Goal: Navigation & Orientation: Find specific page/section

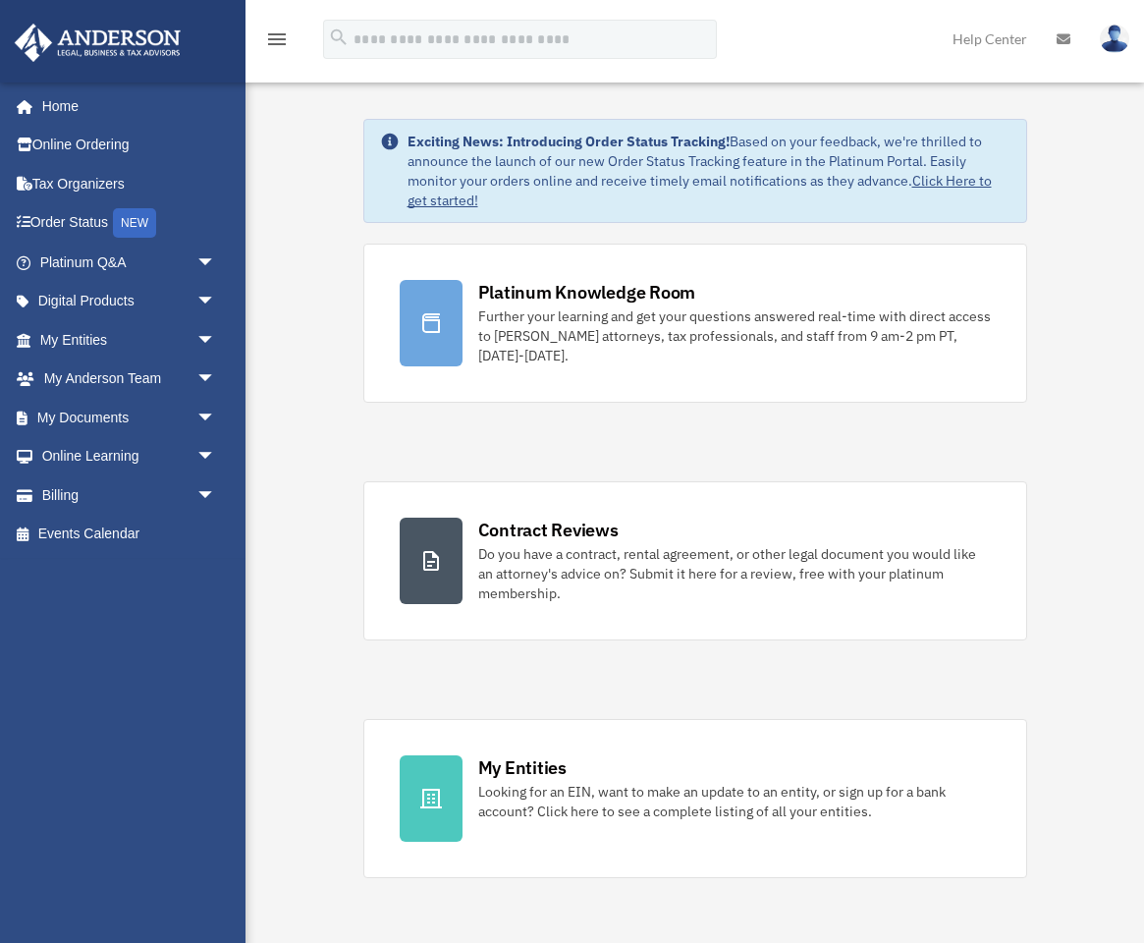
click at [508, 166] on div "Exciting News: Introducing Order Status Tracking! Based on your feedback, we're…" at bounding box center [709, 171] width 603 height 79
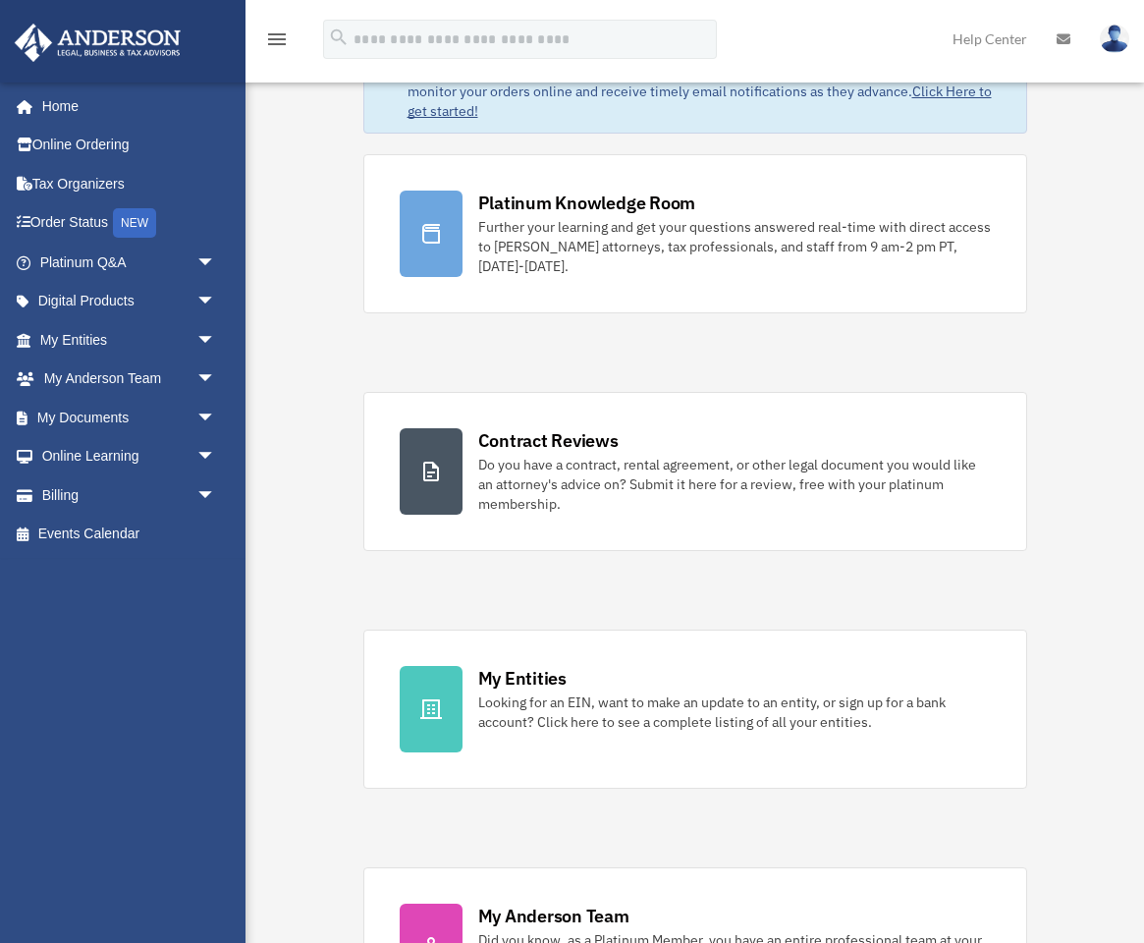
scroll to position [90, 0]
click at [169, 353] on link "My Entities arrow_drop_down" at bounding box center [130, 339] width 232 height 39
click at [203, 339] on span "arrow_drop_down" at bounding box center [215, 340] width 39 height 40
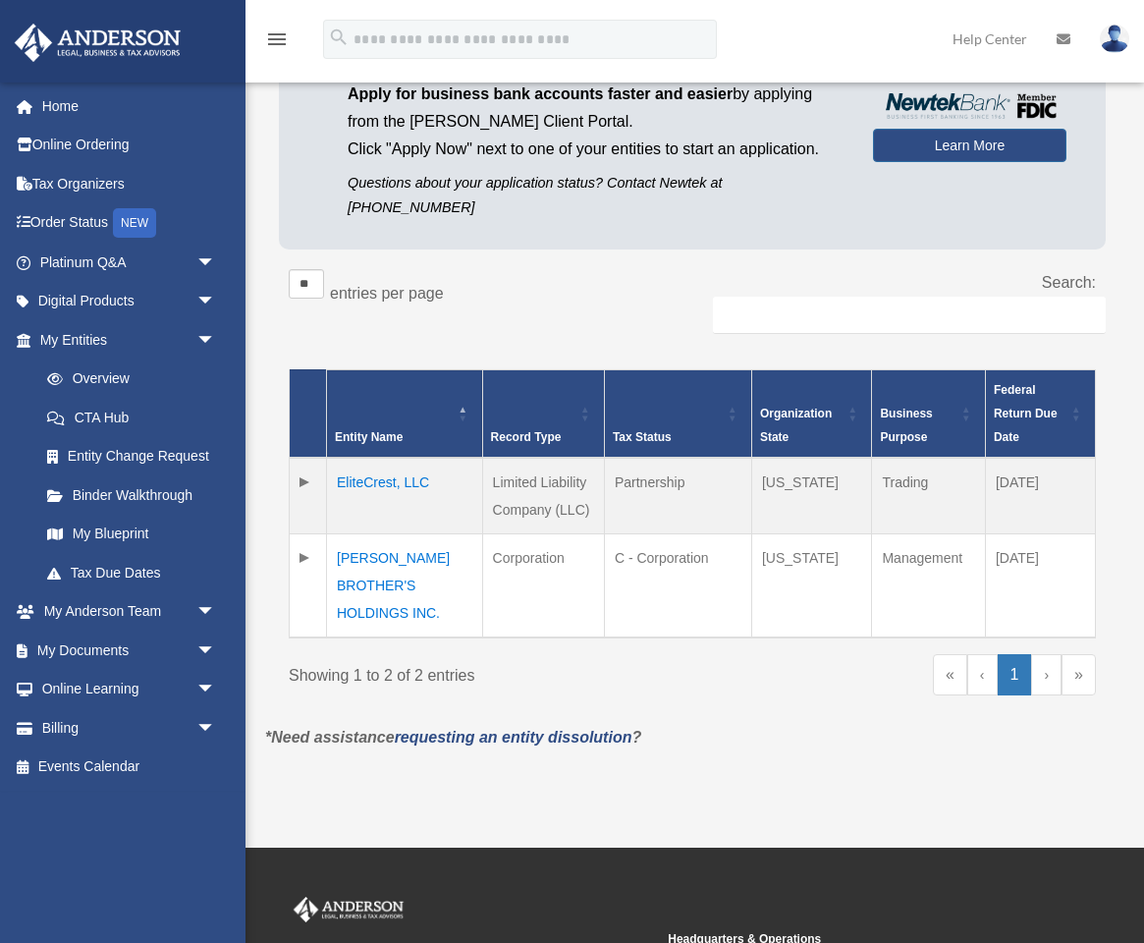
scroll to position [166, 0]
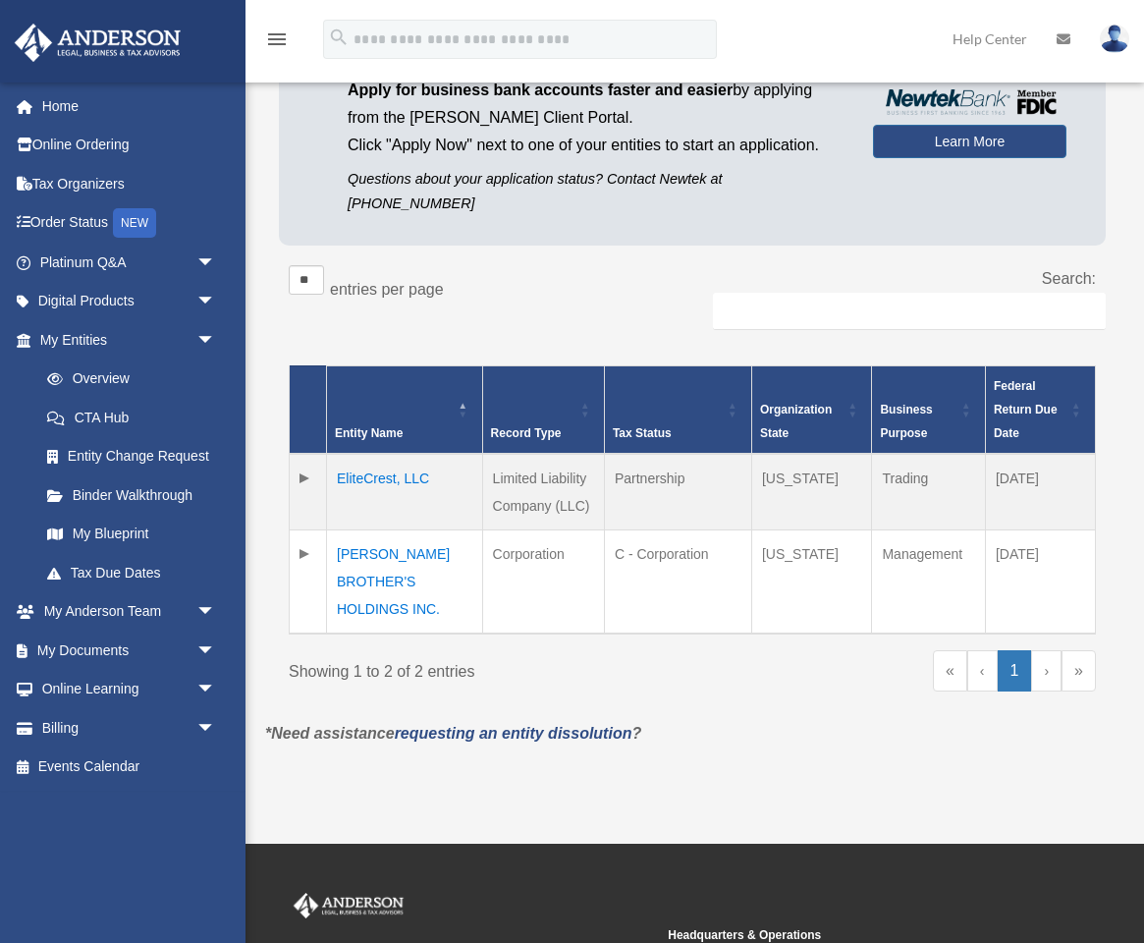
click at [905, 459] on td "Trading" at bounding box center [928, 492] width 113 height 77
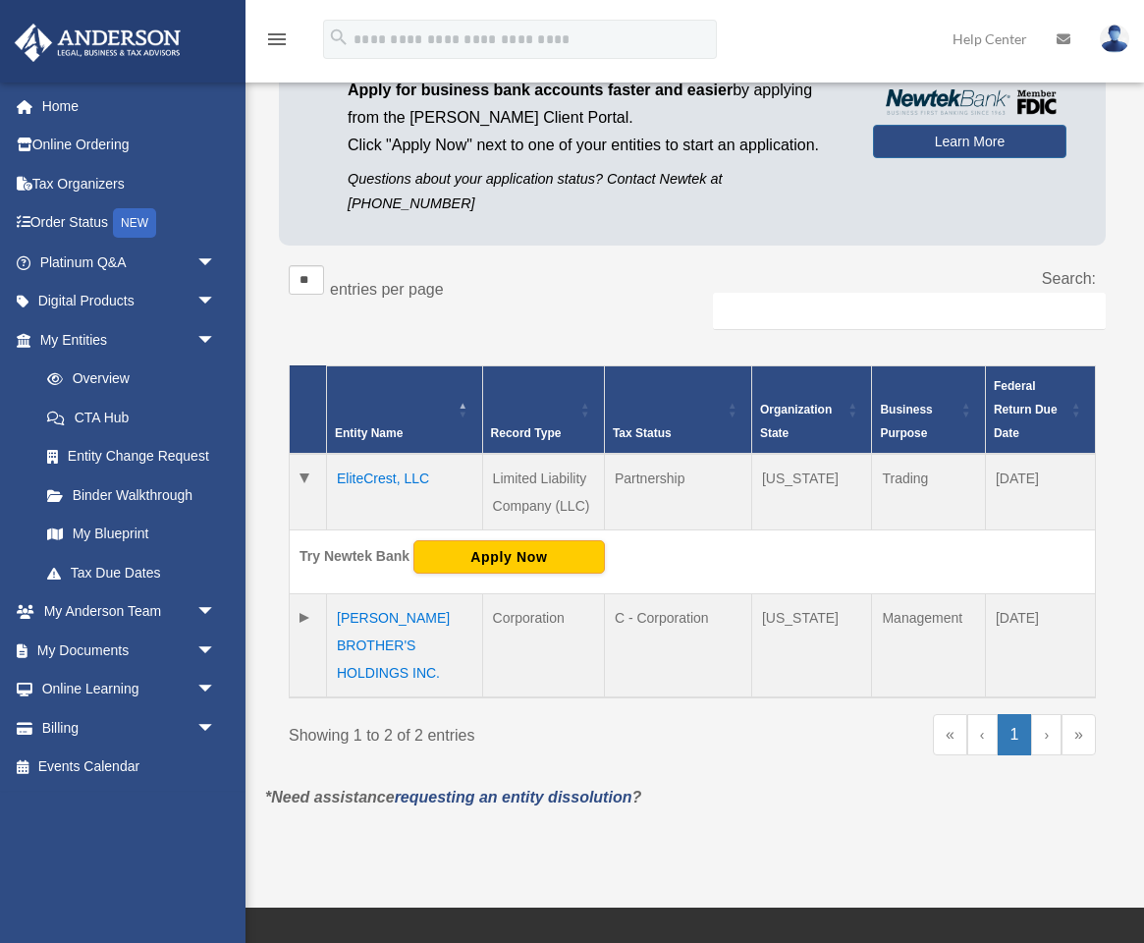
click at [905, 459] on td "Trading" at bounding box center [928, 492] width 113 height 77
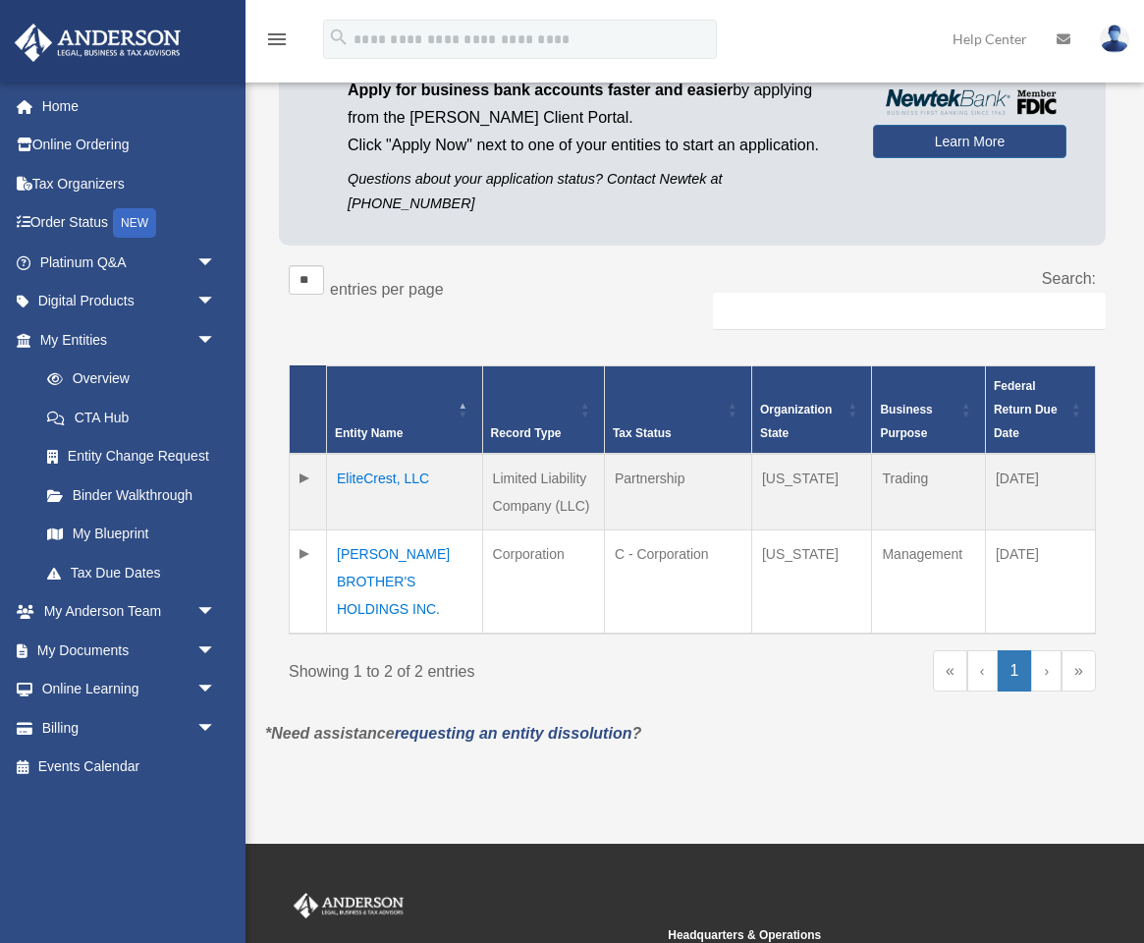
click at [905, 459] on td "Trading" at bounding box center [928, 492] width 113 height 77
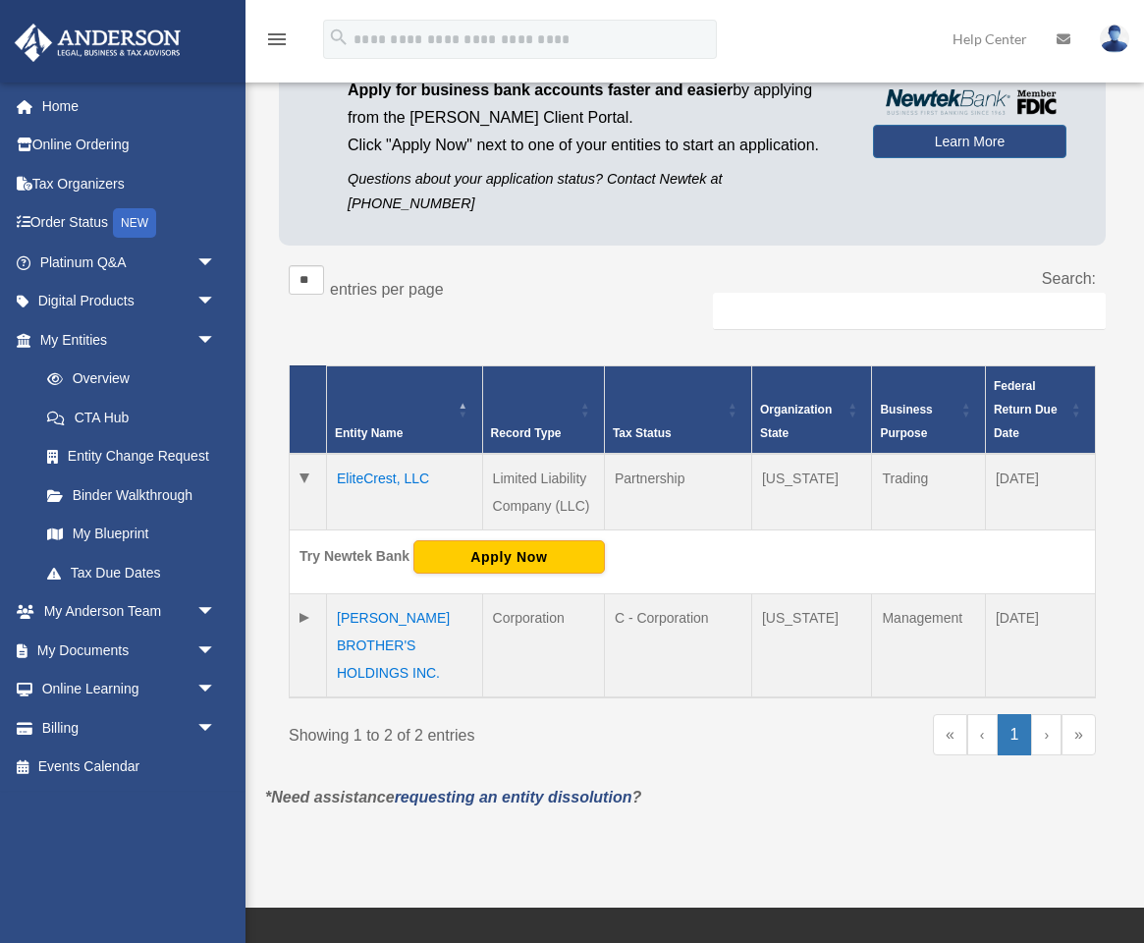
click at [395, 281] on label "entries per page" at bounding box center [387, 289] width 114 height 17
click at [324, 265] on select "** ** ** ***" at bounding box center [306, 279] width 35 height 29
click at [395, 281] on label "entries per page" at bounding box center [387, 289] width 114 height 17
click at [324, 265] on select "** ** ** ***" at bounding box center [306, 279] width 35 height 29
click at [395, 281] on label "entries per page" at bounding box center [387, 289] width 114 height 17
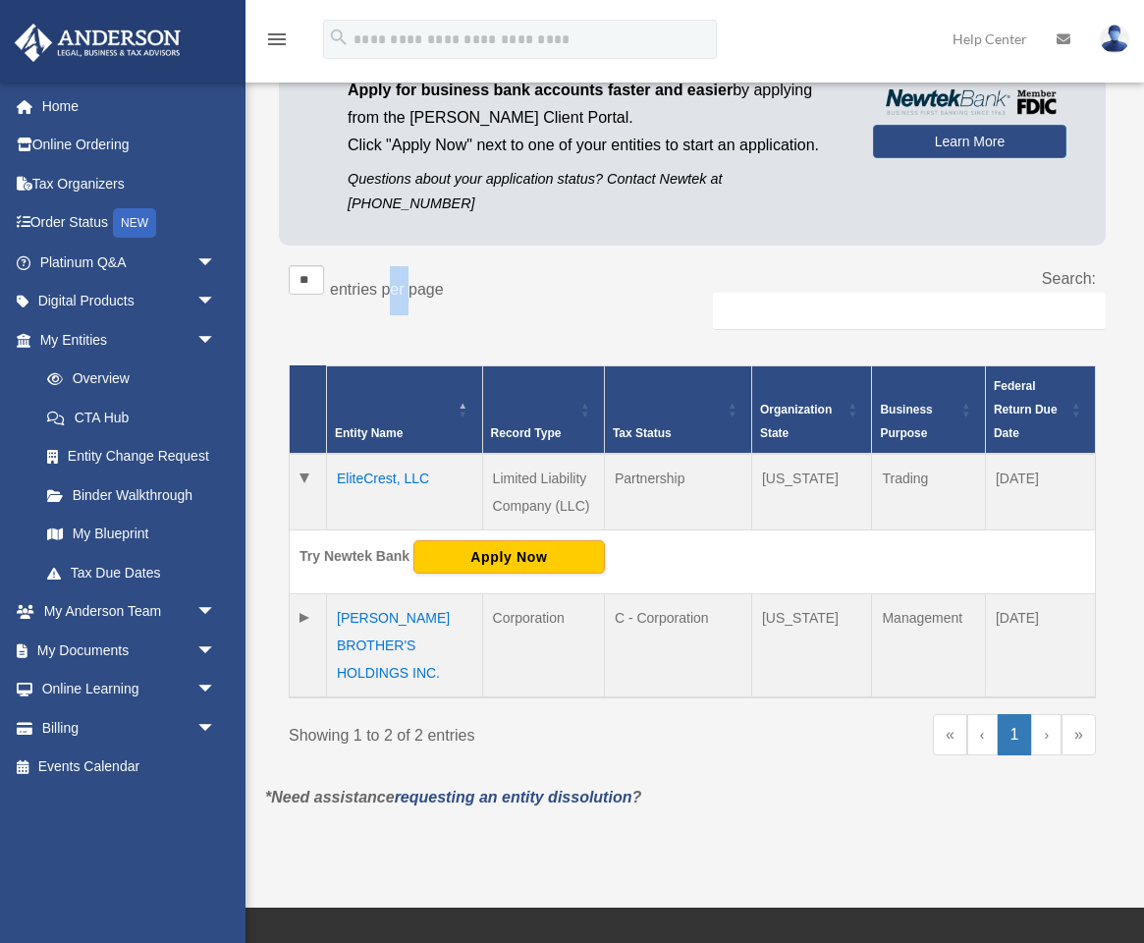
click at [324, 265] on select "** ** ** ***" at bounding box center [306, 279] width 35 height 29
click at [395, 281] on label "entries per page" at bounding box center [387, 289] width 114 height 17
click at [324, 265] on select "** ** ** ***" at bounding box center [306, 279] width 35 height 29
click at [395, 281] on label "entries per page" at bounding box center [387, 289] width 114 height 17
click at [324, 265] on select "** ** ** ***" at bounding box center [306, 279] width 35 height 29
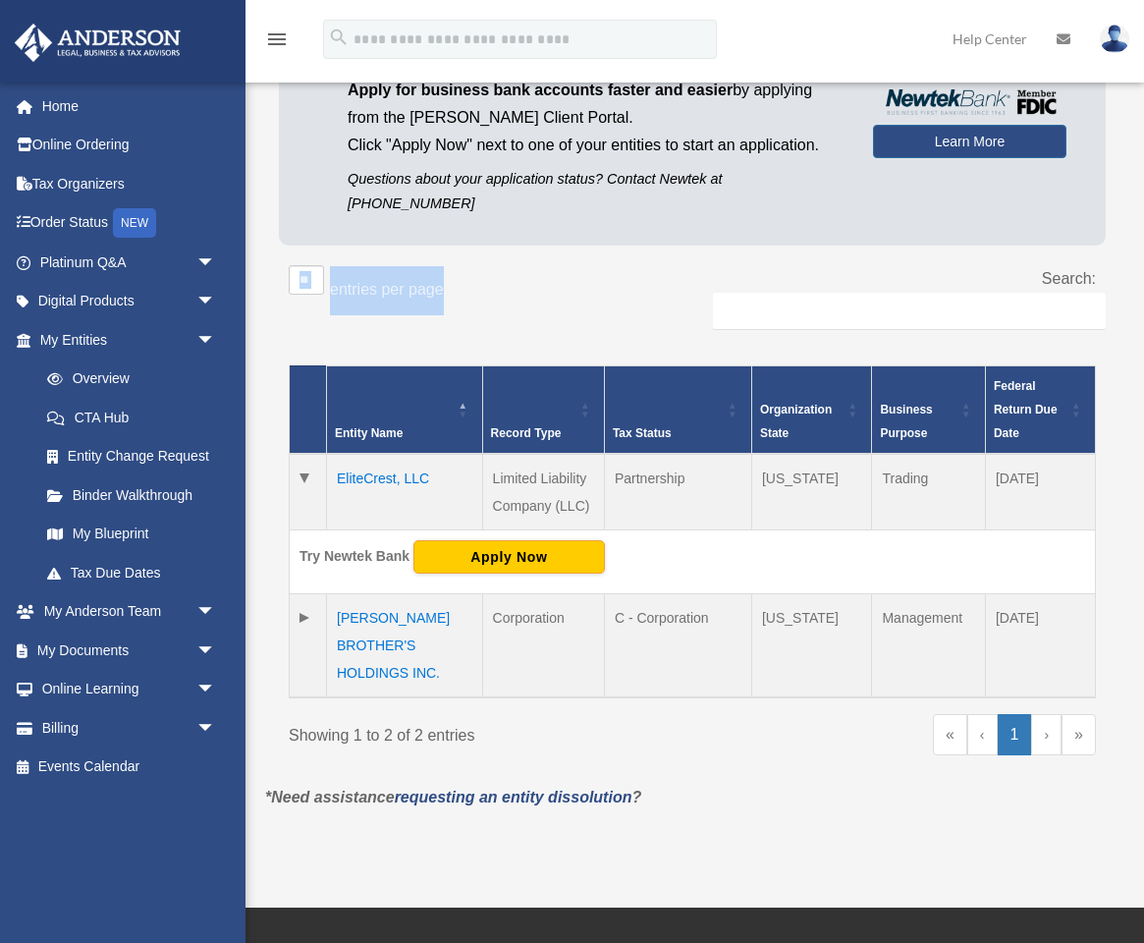
click at [401, 273] on div "** ** ** *** entries per page" at bounding box center [483, 289] width 389 height 49
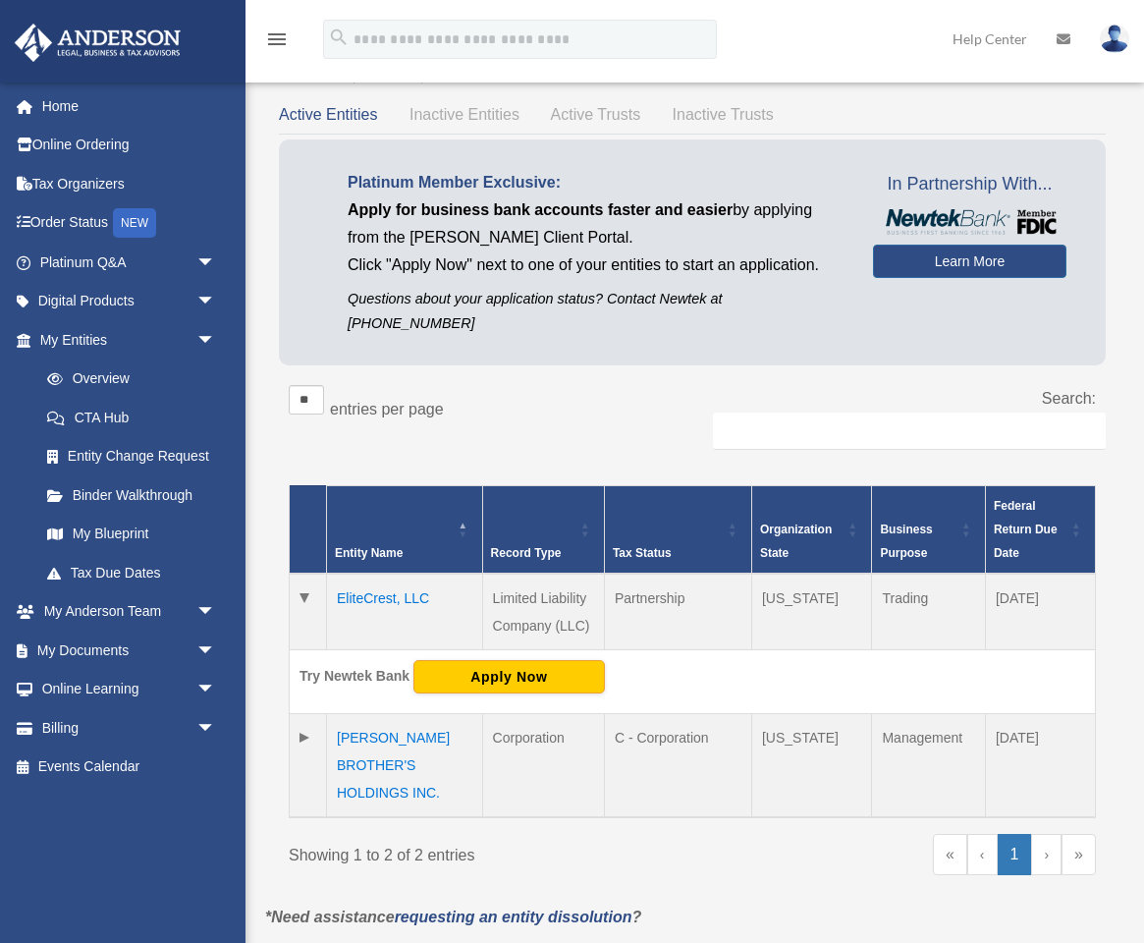
scroll to position [35, 0]
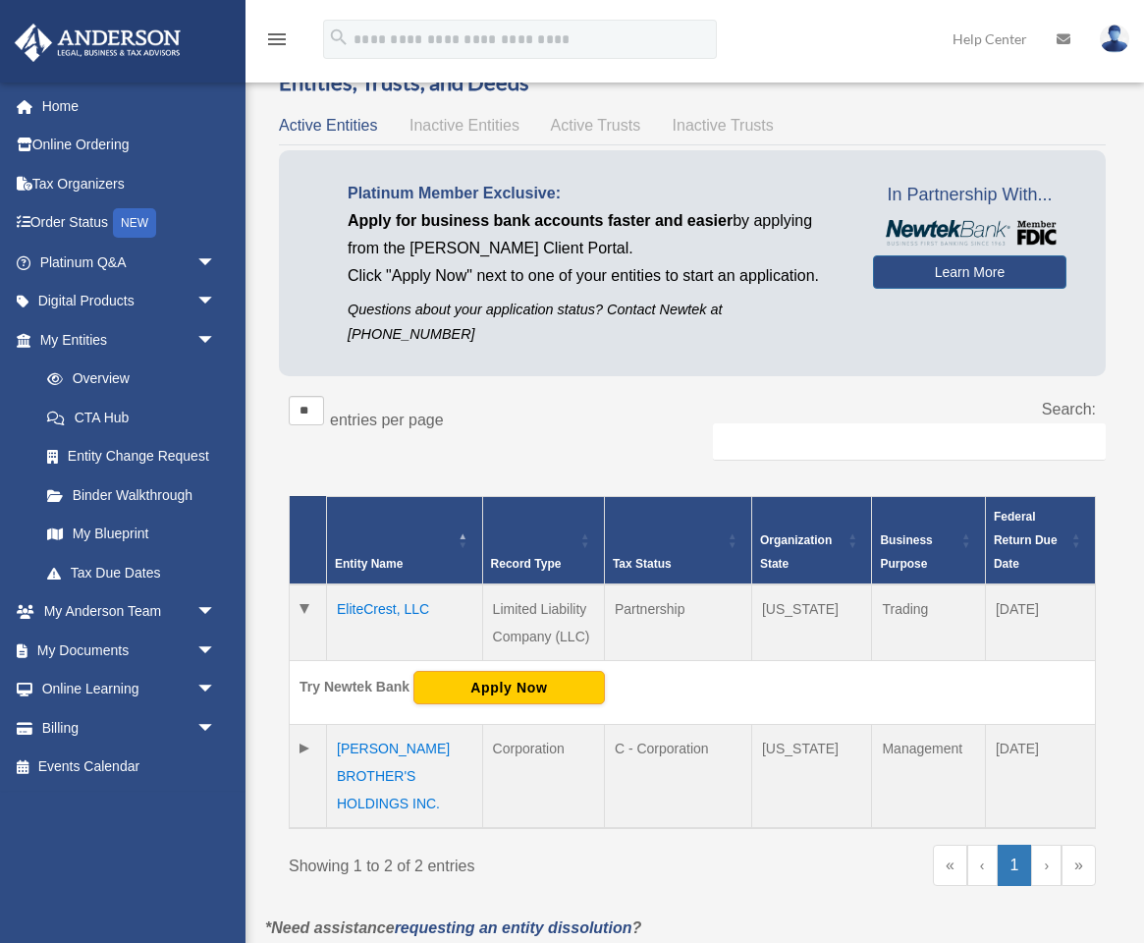
click at [388, 191] on p "Platinum Member Exclusive:" at bounding box center [596, 193] width 496 height 27
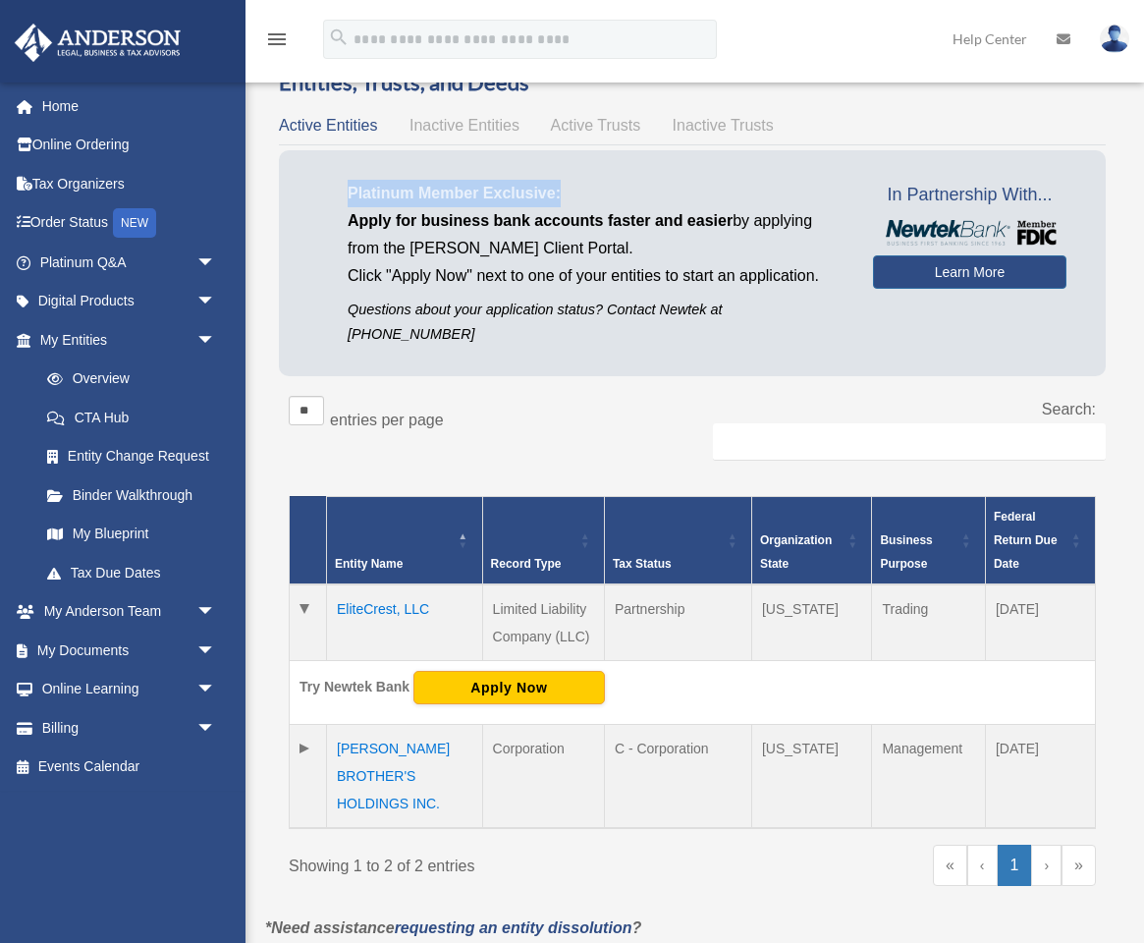
click at [391, 190] on p "Platinum Member Exclusive:" at bounding box center [596, 193] width 496 height 27
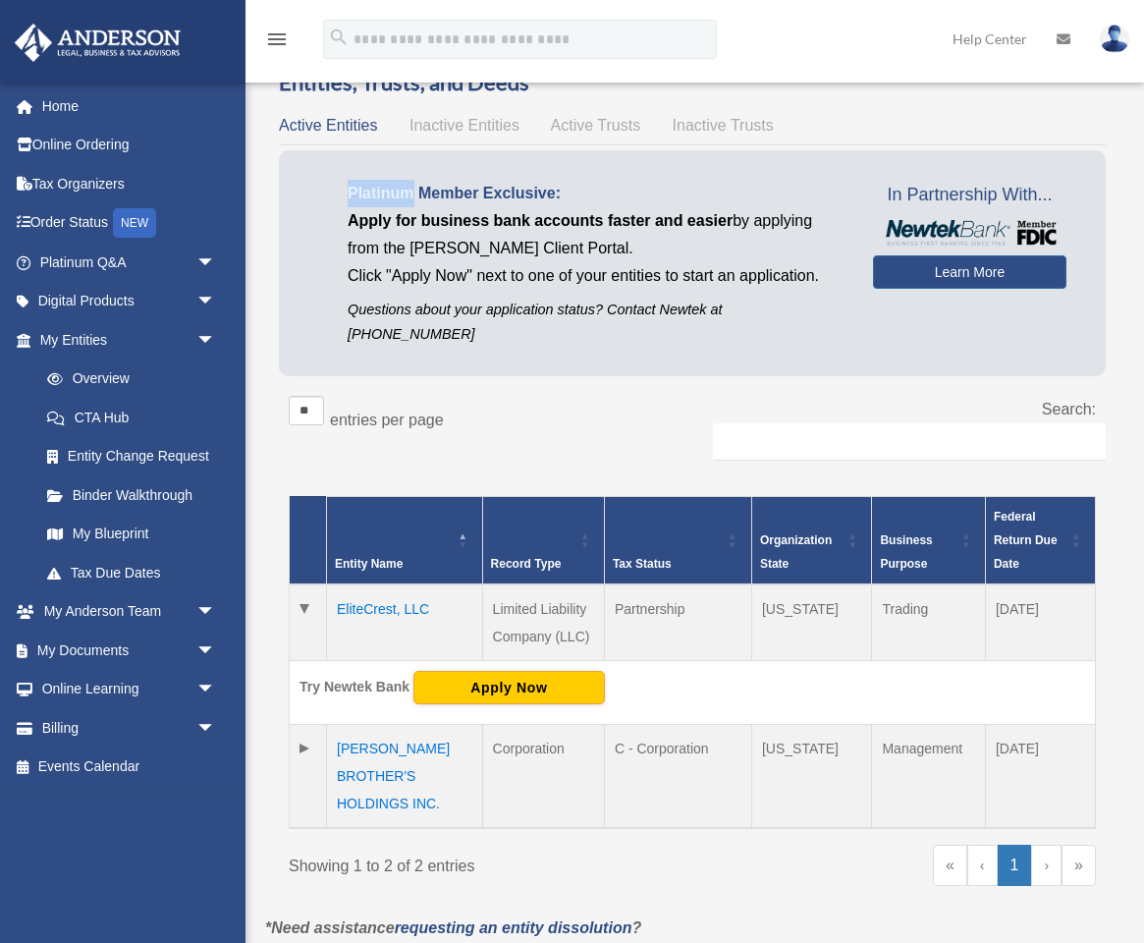
click at [391, 190] on p "Platinum Member Exclusive:" at bounding box center [596, 193] width 496 height 27
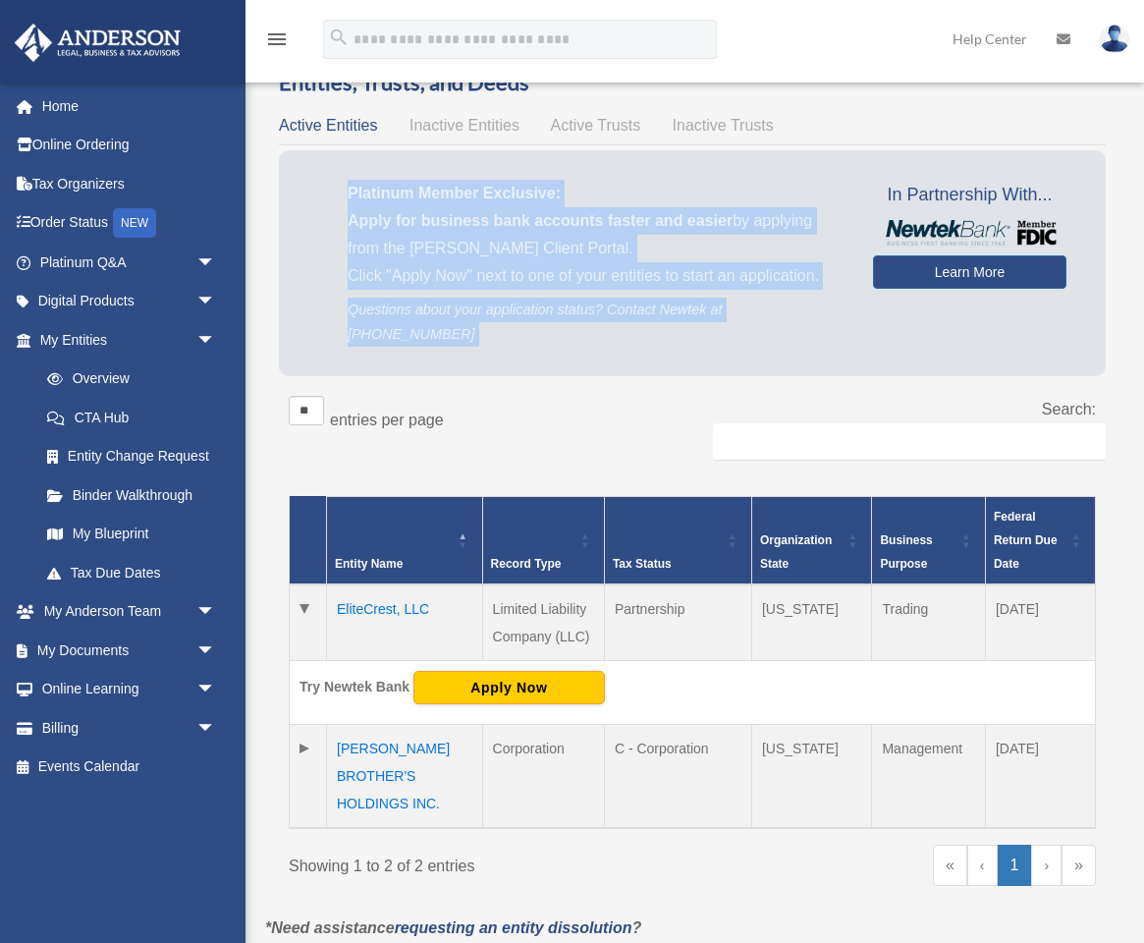
drag, startPoint x: 391, startPoint y: 190, endPoint x: 661, endPoint y: 302, distance: 292.3
click at [661, 302] on div "Platinum Member Exclusive: Apply for business bank accounts faster and easier b…" at bounding box center [595, 263] width 555 height 167
click at [661, 302] on p "Questions about your application status? Contact Newtek at 866-820-8891" at bounding box center [596, 322] width 496 height 49
drag, startPoint x: 348, startPoint y: 191, endPoint x: 819, endPoint y: 320, distance: 488.6
click at [819, 320] on div "Platinum Member Exclusive: Apply for business bank accounts faster and easier b…" at bounding box center [595, 263] width 555 height 167
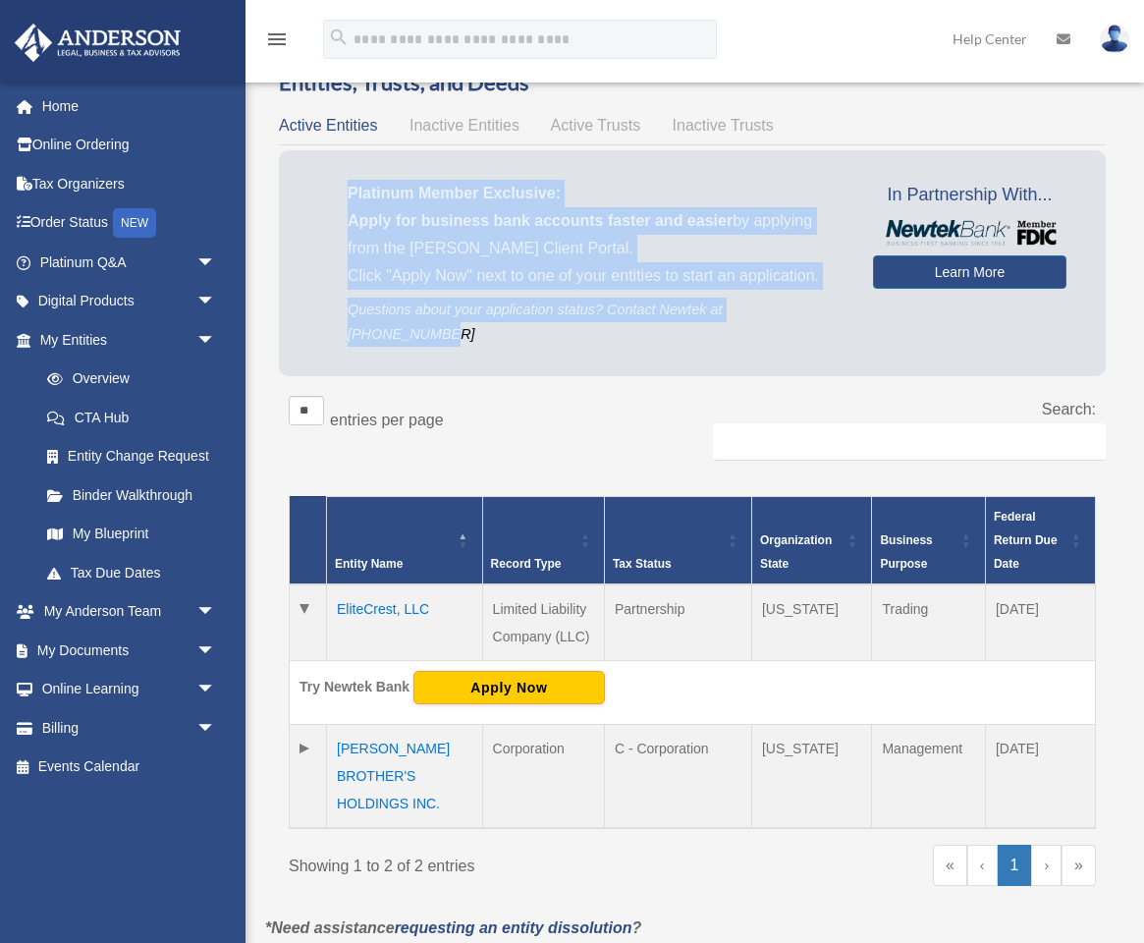
click at [527, 584] on td "Limited Liability Company (LLC)" at bounding box center [543, 622] width 122 height 77
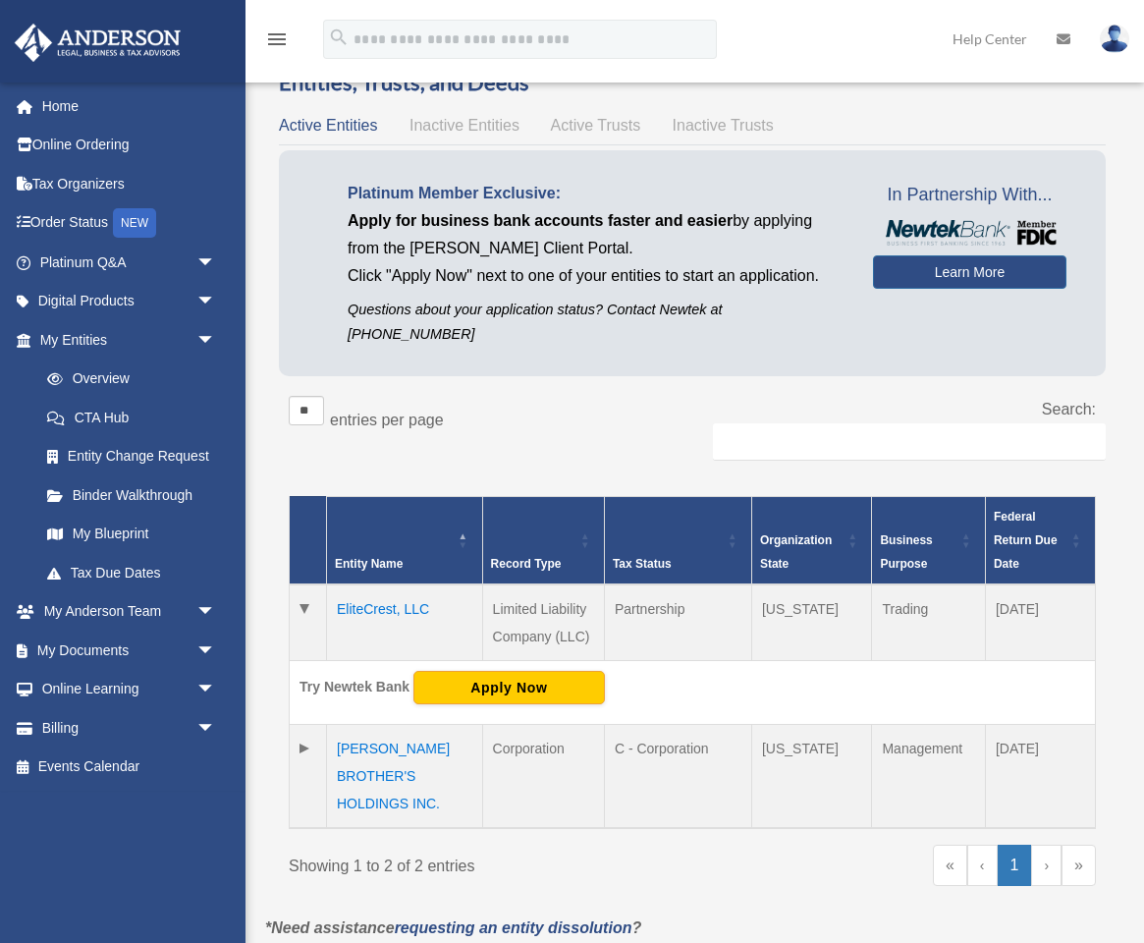
click at [527, 584] on td "Limited Liability Company (LLC)" at bounding box center [543, 622] width 122 height 77
click at [391, 190] on p "Platinum Member Exclusive:" at bounding box center [596, 193] width 496 height 27
